Goal: Task Accomplishment & Management: Use online tool/utility

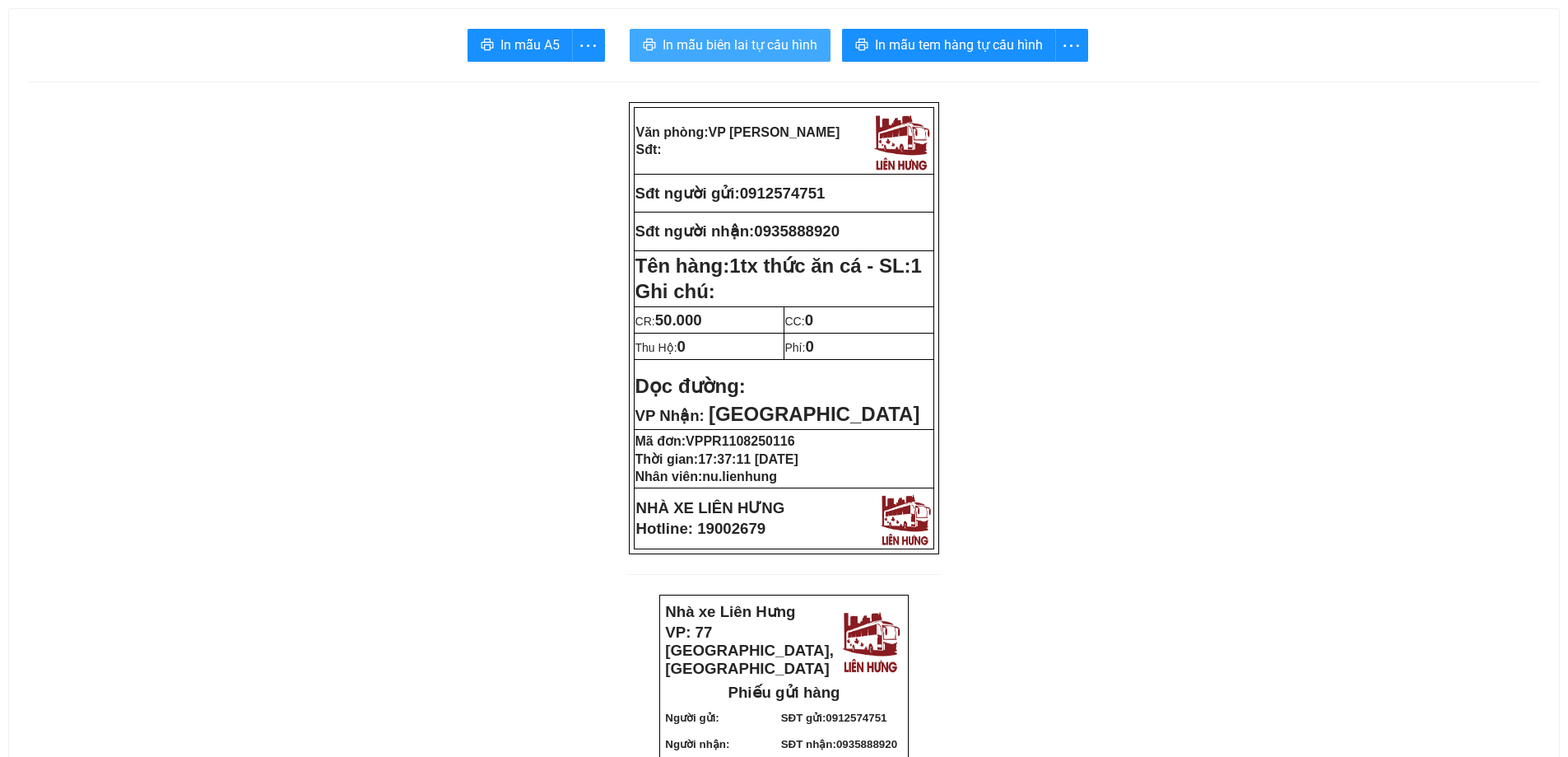
click at [791, 46] on span "In mẫu biên lai tự cấu hình" at bounding box center [739, 45] width 155 height 21
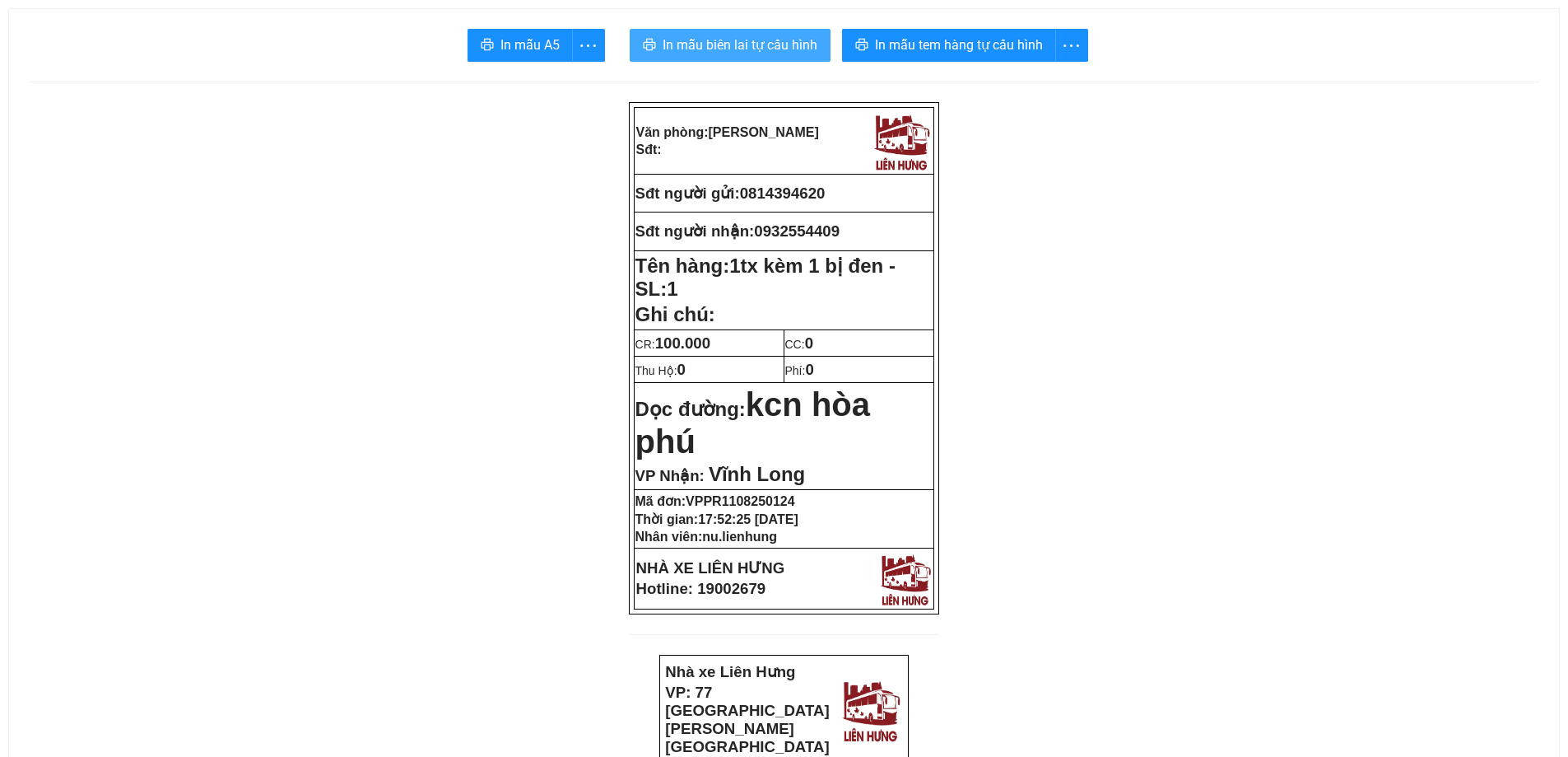
click at [740, 51] on span "In mẫu biên lai tự cấu hình" at bounding box center [739, 45] width 155 height 21
